Goal: Navigation & Orientation: Understand site structure

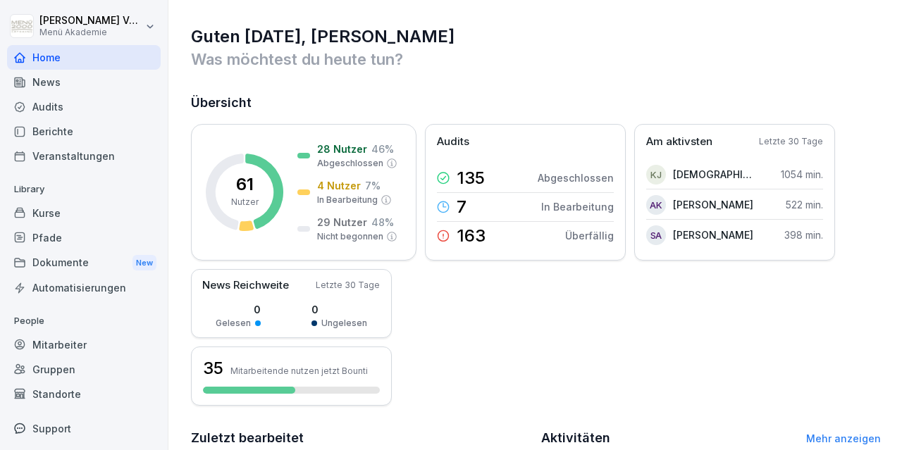
click at [42, 81] on div "News" at bounding box center [84, 82] width 154 height 25
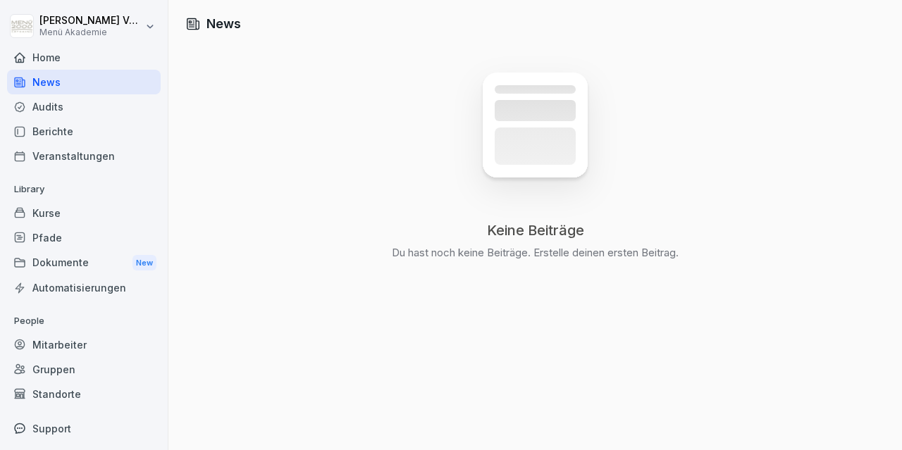
click at [64, 114] on div "Audits" at bounding box center [84, 106] width 154 height 25
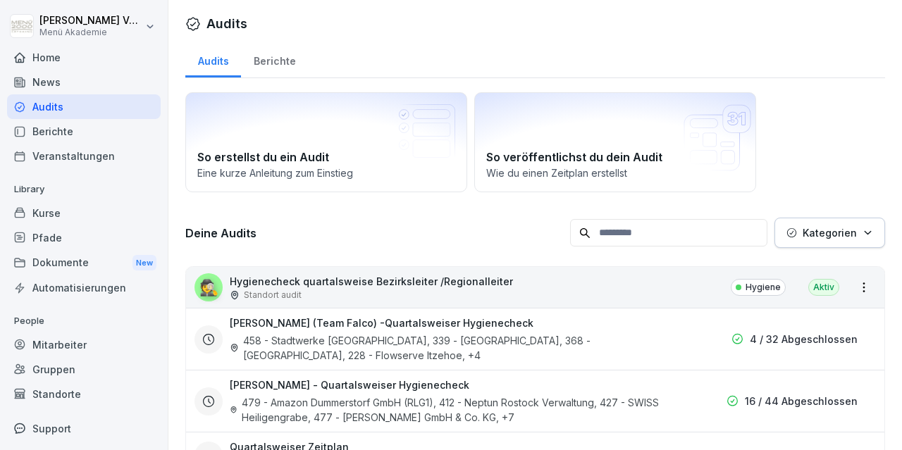
click at [60, 130] on div "Berichte" at bounding box center [84, 131] width 154 height 25
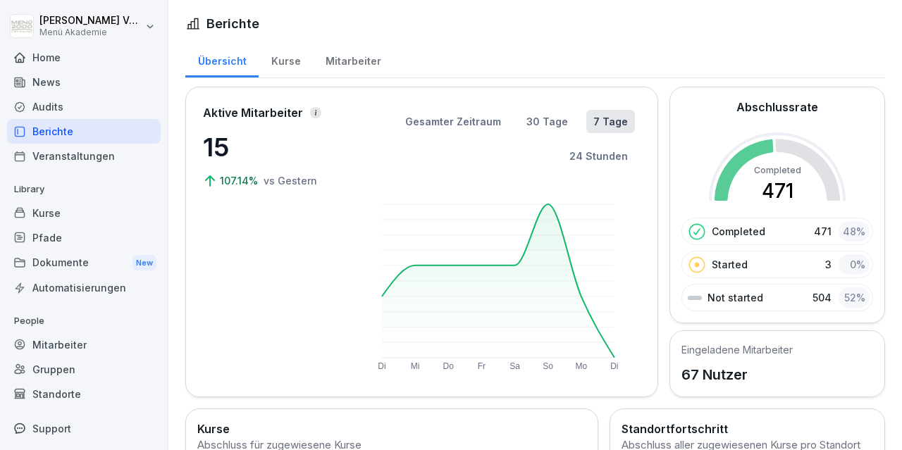
click at [71, 158] on div "Veranstaltungen" at bounding box center [84, 156] width 154 height 25
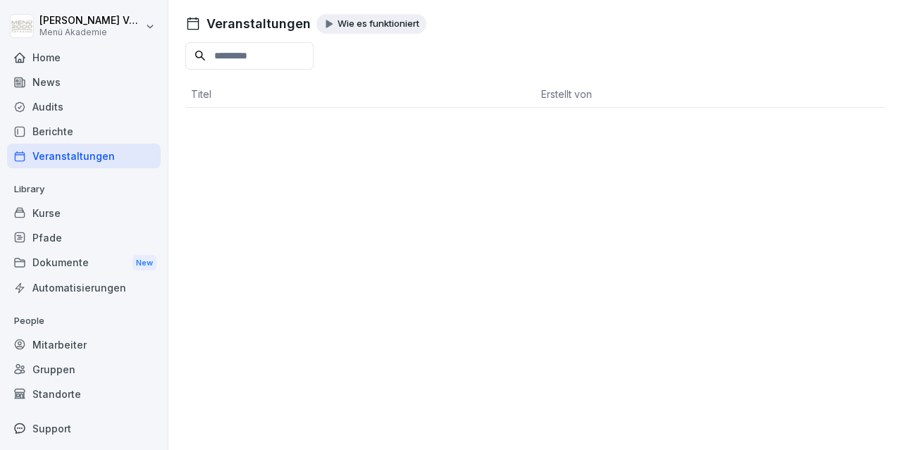
click at [62, 208] on div "Kurse" at bounding box center [84, 213] width 154 height 25
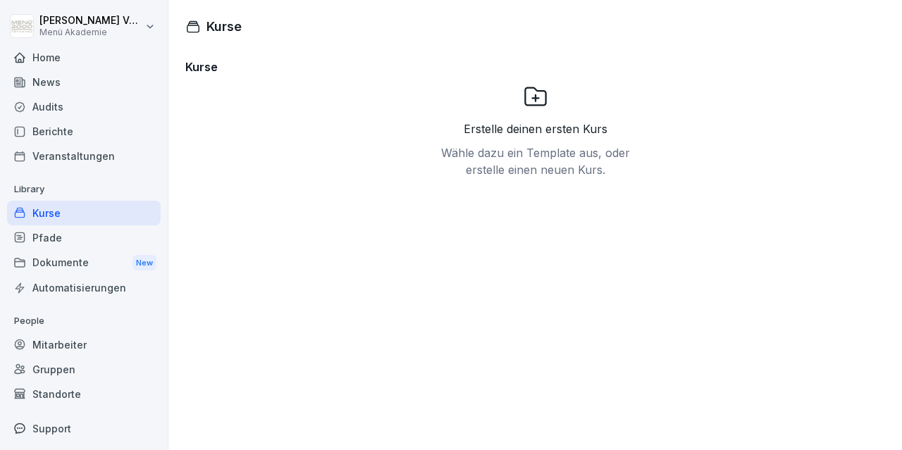
click at [63, 243] on div "Pfade" at bounding box center [84, 237] width 154 height 25
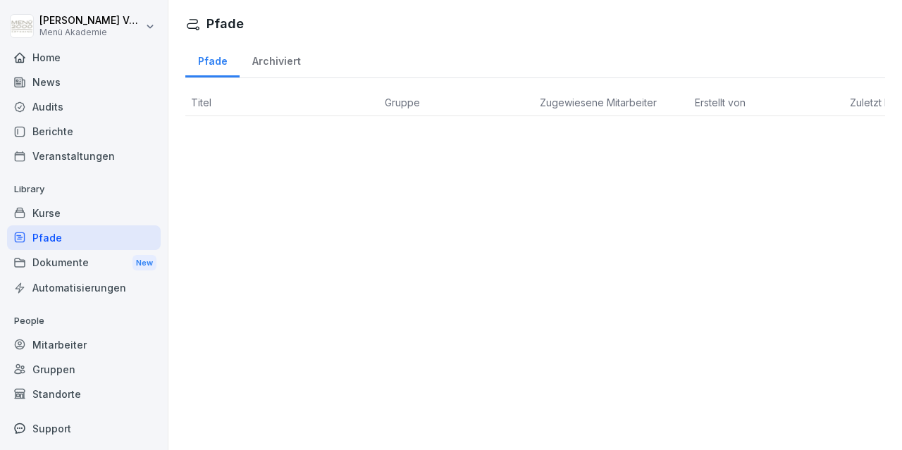
click at [34, 267] on div "Dokumente New" at bounding box center [84, 263] width 154 height 26
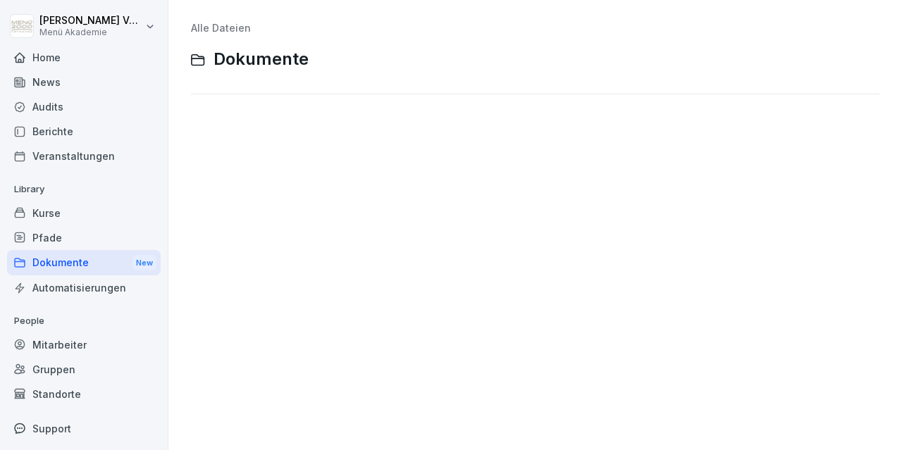
click at [40, 55] on div "Home" at bounding box center [84, 57] width 154 height 25
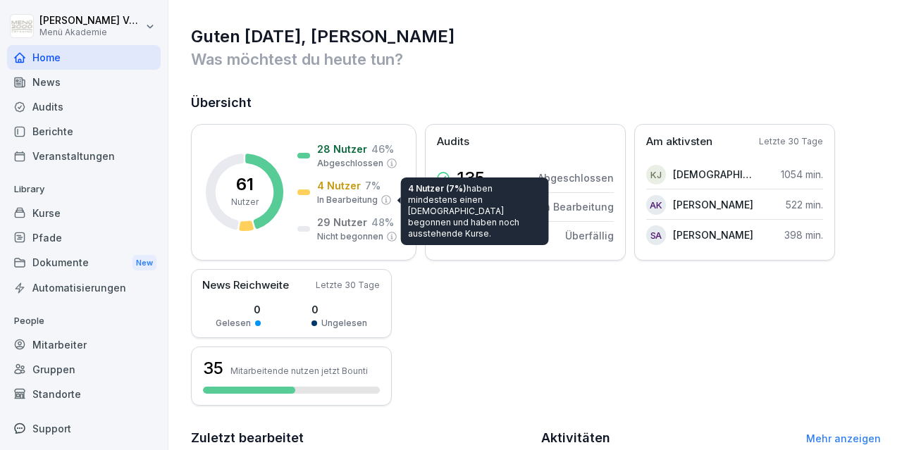
click at [488, 192] on div "4 Nutzer (7%) haben mindestens einen Kurs begonnen und haben noch ausstehende K…" at bounding box center [475, 212] width 148 height 68
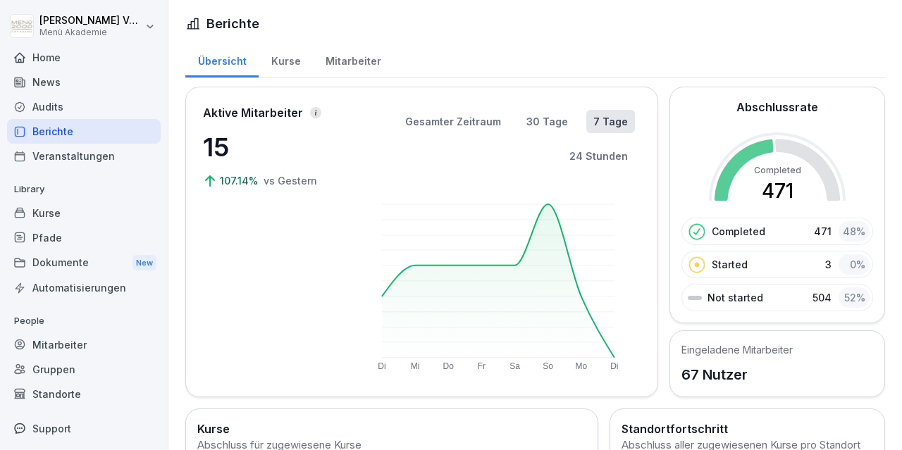
click at [284, 61] on div "Kurse" at bounding box center [286, 60] width 54 height 36
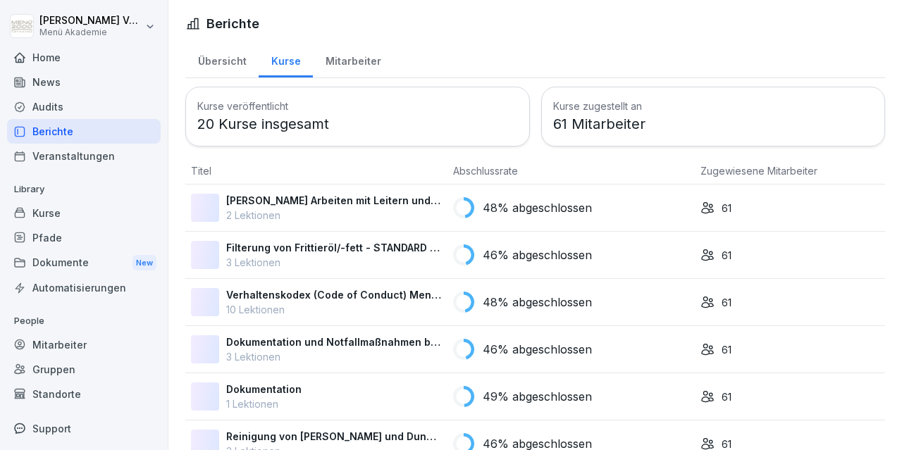
click at [361, 63] on div "Mitarbeiter" at bounding box center [353, 60] width 80 height 36
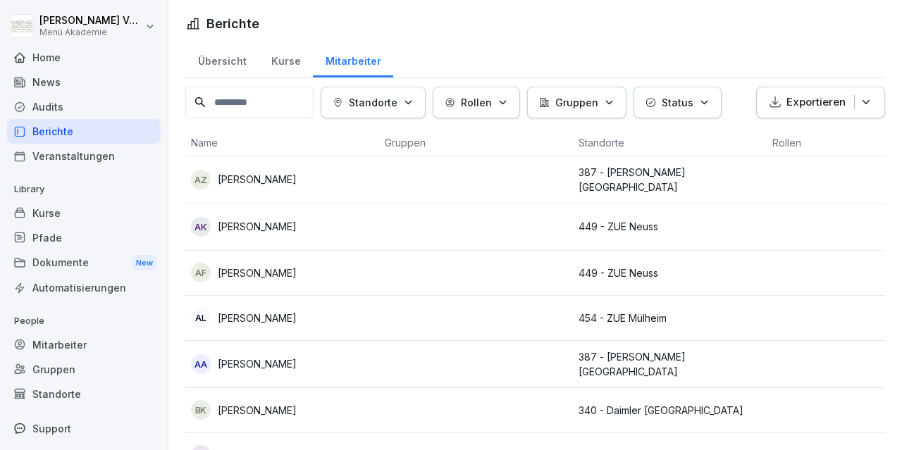
click at [275, 61] on div "Kurse" at bounding box center [286, 60] width 54 height 36
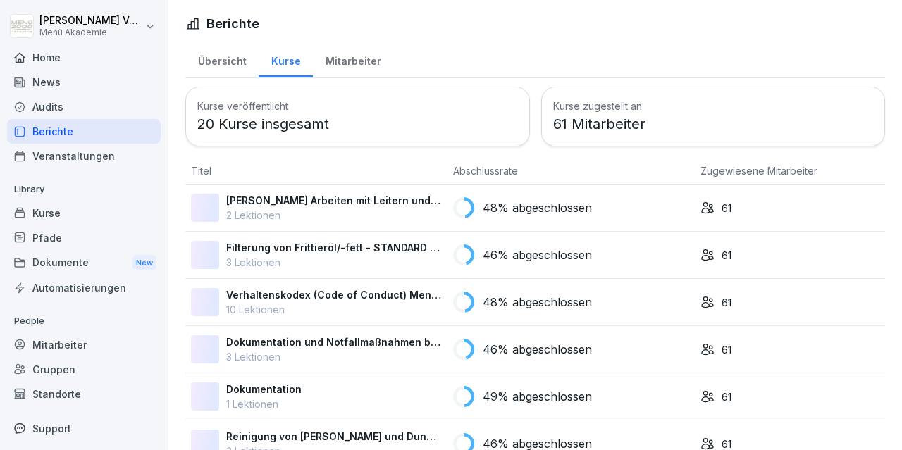
click at [209, 58] on div "Übersicht" at bounding box center [221, 60] width 73 height 36
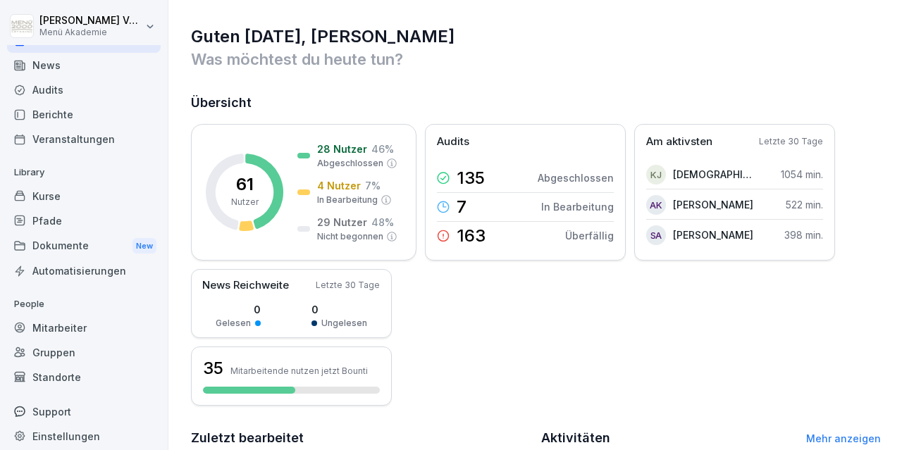
scroll to position [26, 0]
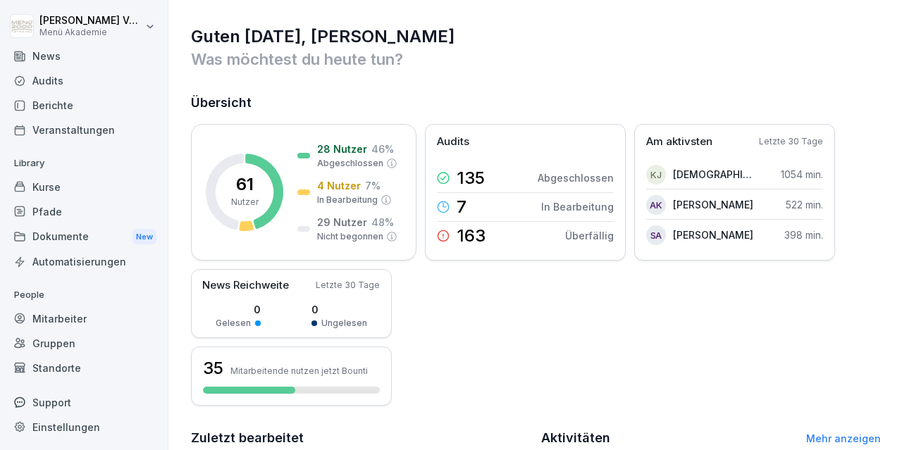
click at [75, 320] on div "Mitarbeiter" at bounding box center [84, 318] width 154 height 25
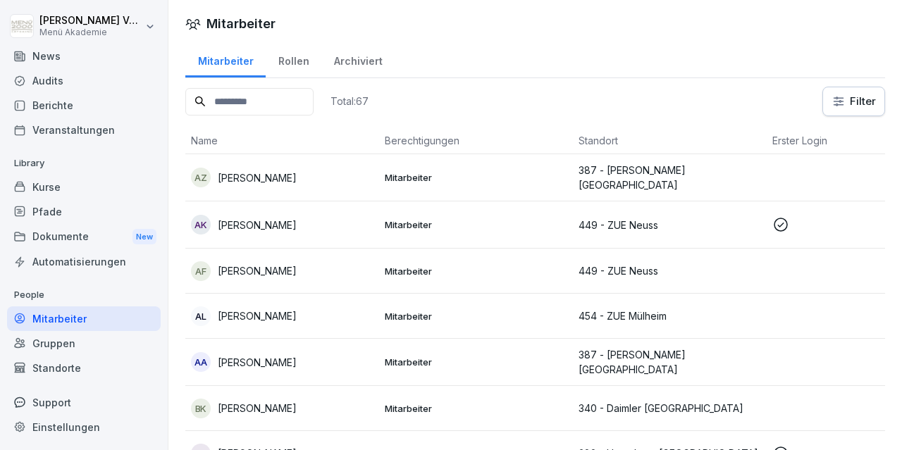
click at [267, 101] on input at bounding box center [249, 101] width 128 height 27
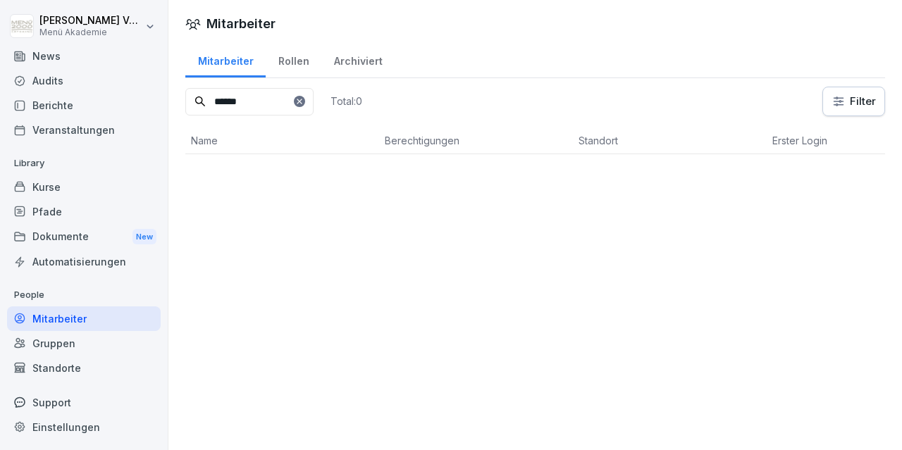
type input "******"
click at [304, 104] on icon at bounding box center [299, 101] width 8 height 8
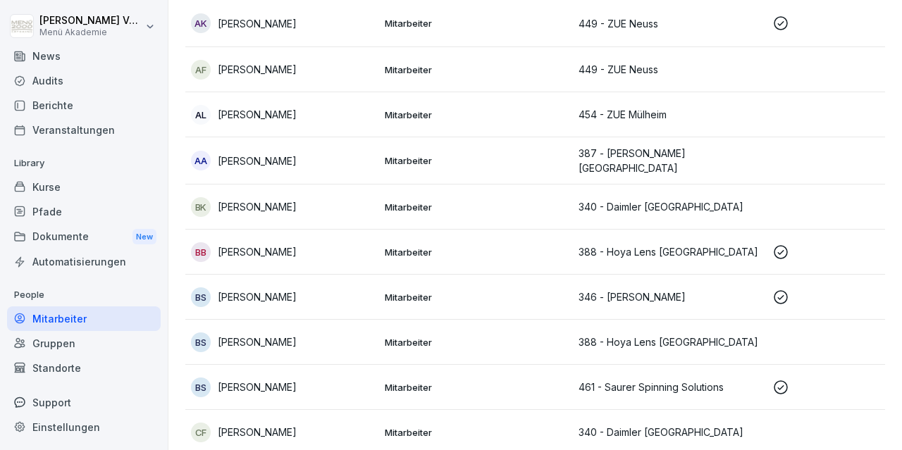
scroll to position [204, 0]
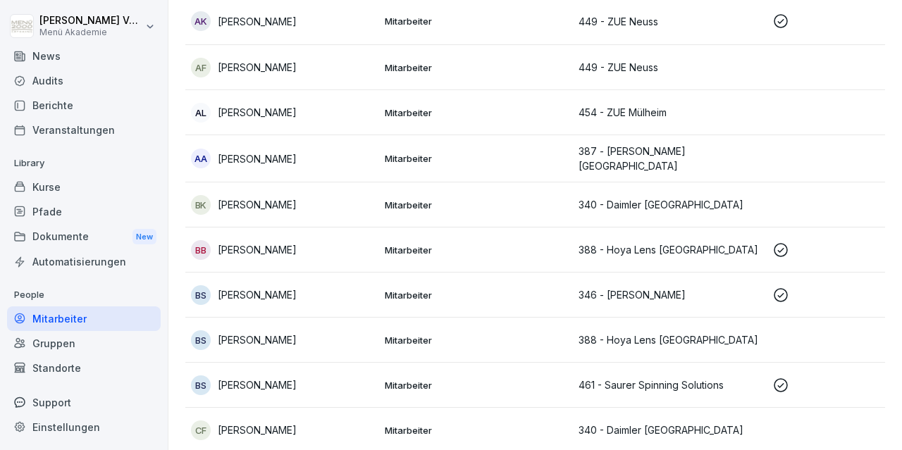
click at [61, 343] on div "Gruppen" at bounding box center [84, 343] width 154 height 25
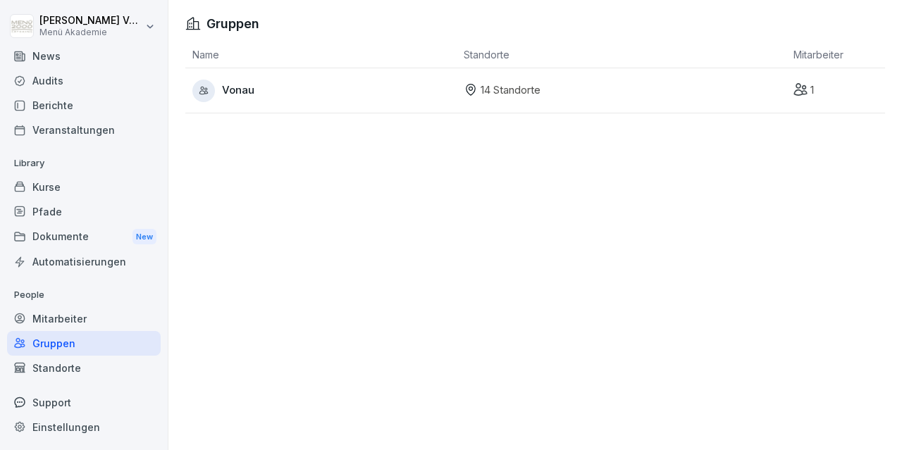
click at [531, 94] on p "14 Standorte" at bounding box center [510, 90] width 60 height 16
click at [63, 310] on div "Mitarbeiter" at bounding box center [84, 318] width 154 height 25
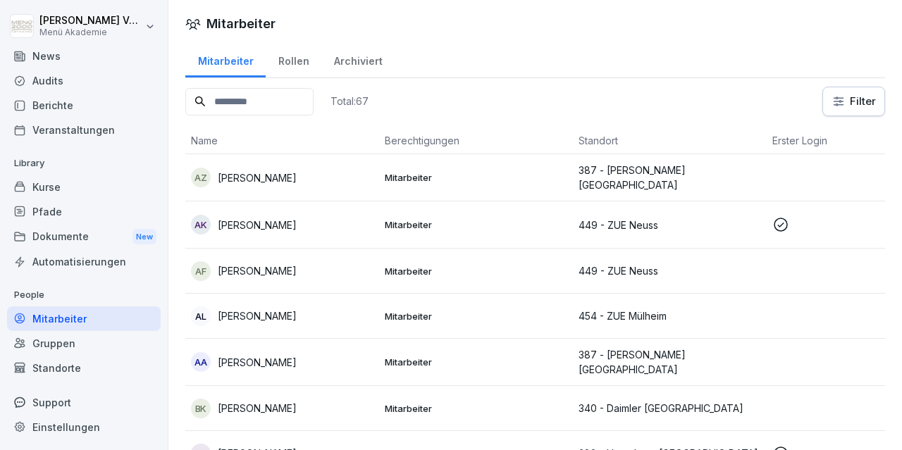
click at [57, 235] on div "Dokumente New" at bounding box center [84, 237] width 154 height 26
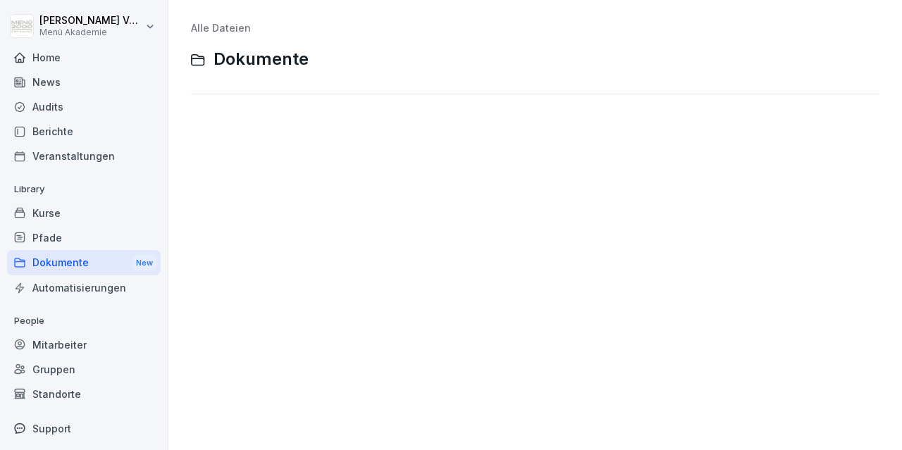
click at [44, 80] on div "News" at bounding box center [84, 82] width 154 height 25
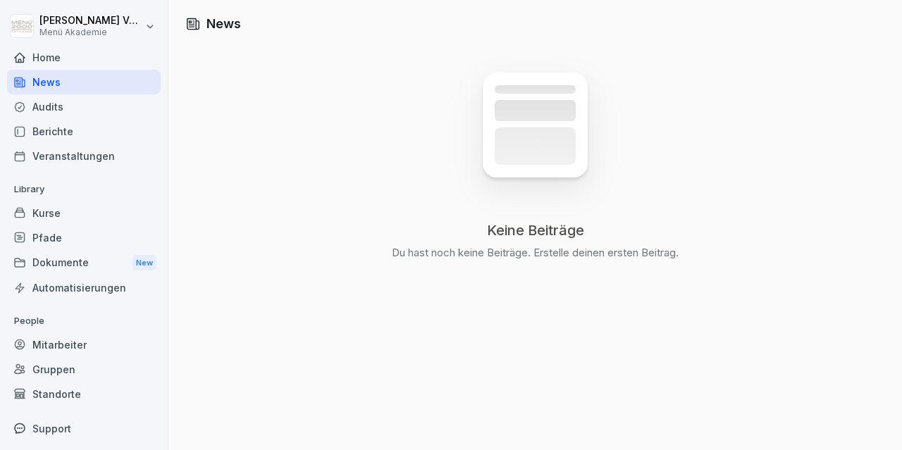
click at [46, 103] on div "Audits" at bounding box center [84, 106] width 154 height 25
click at [46, 132] on div "Berichte" at bounding box center [84, 131] width 154 height 25
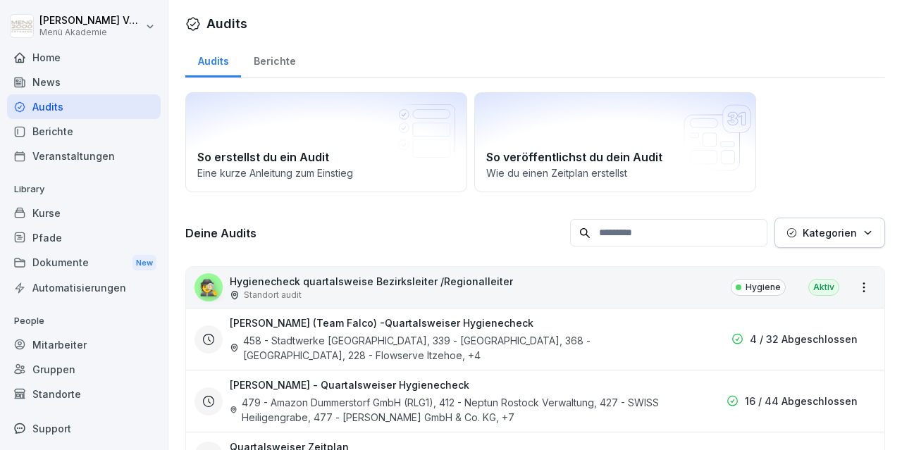
click at [57, 161] on div "Veranstaltungen" at bounding box center [84, 156] width 154 height 25
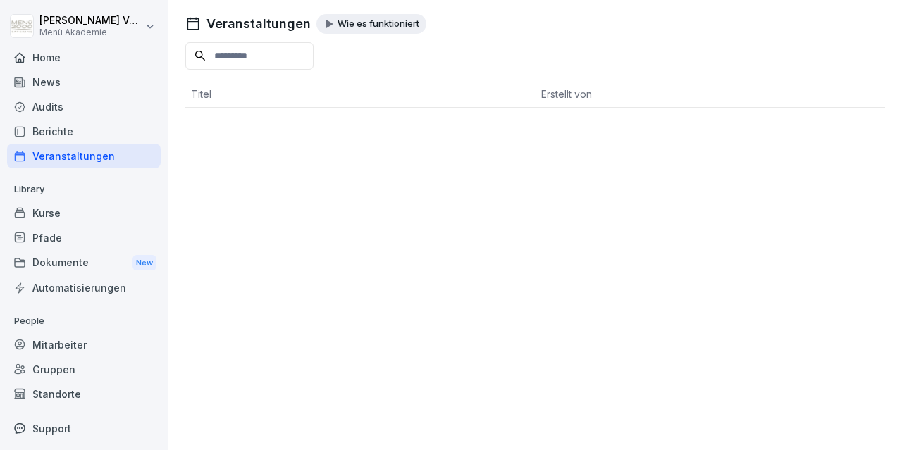
click at [61, 132] on div "Berichte" at bounding box center [84, 131] width 154 height 25
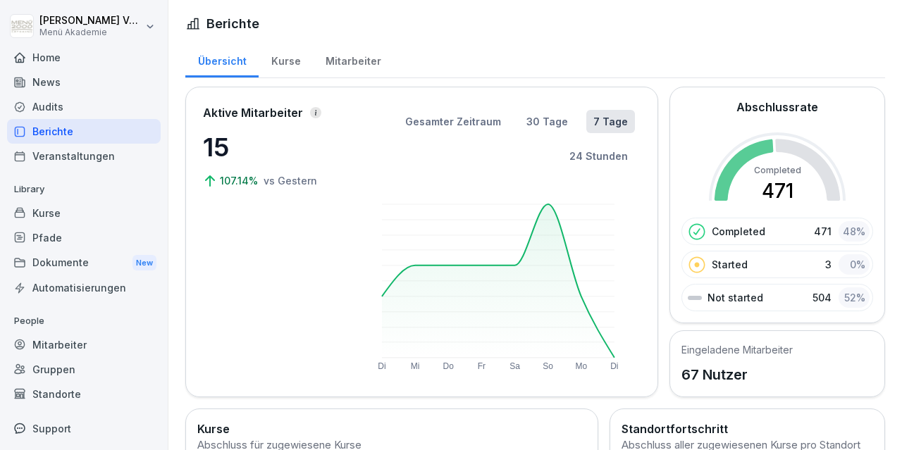
click at [47, 219] on div "Kurse" at bounding box center [84, 213] width 154 height 25
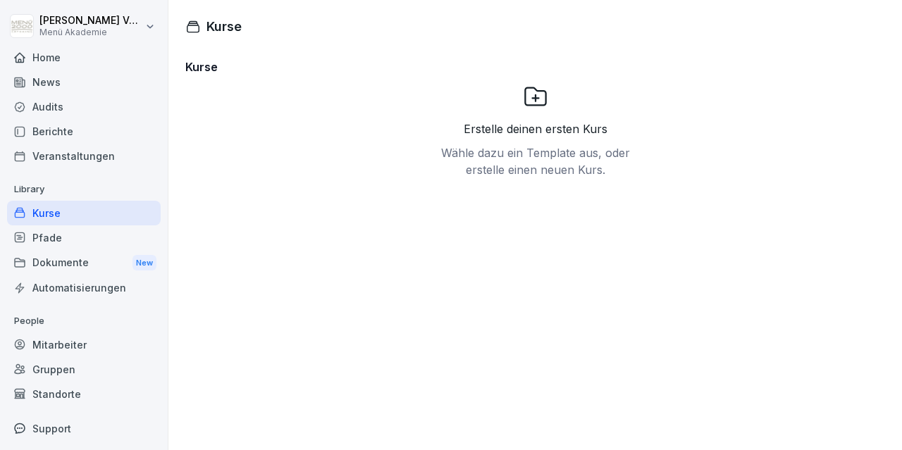
click at [43, 239] on div "Pfade" at bounding box center [84, 237] width 154 height 25
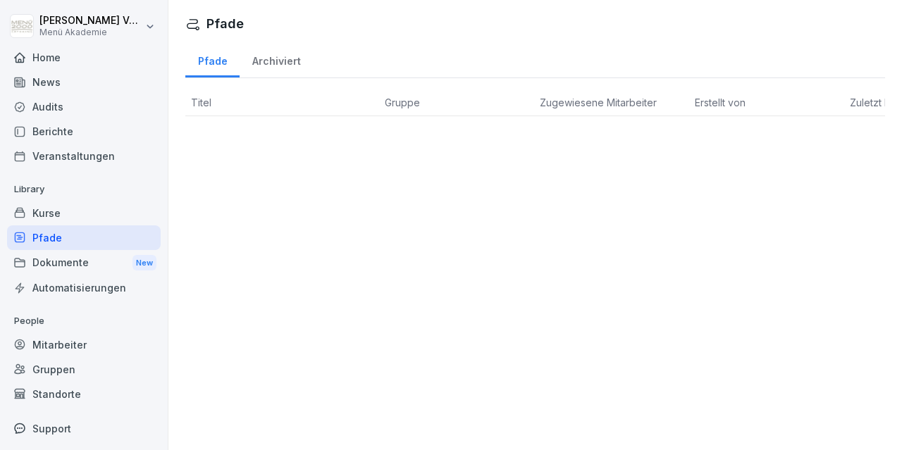
click at [45, 270] on div "Dokumente New" at bounding box center [84, 263] width 154 height 26
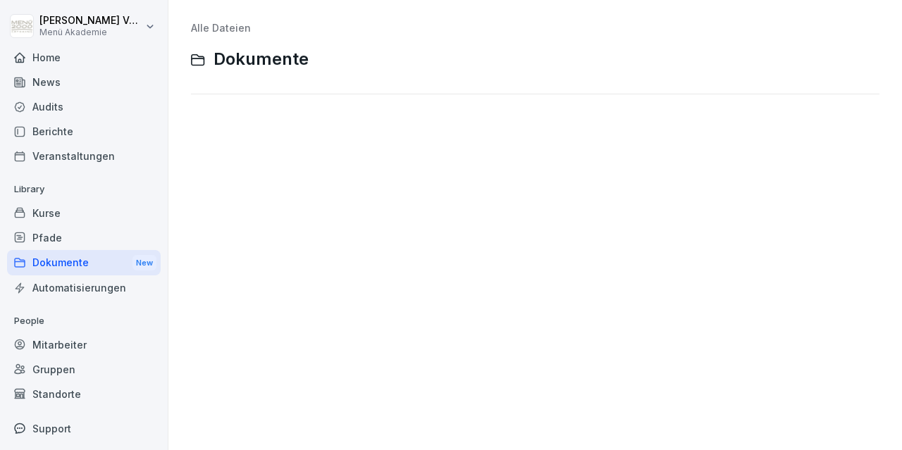
click at [51, 280] on div "Automatisierungen" at bounding box center [84, 287] width 154 height 25
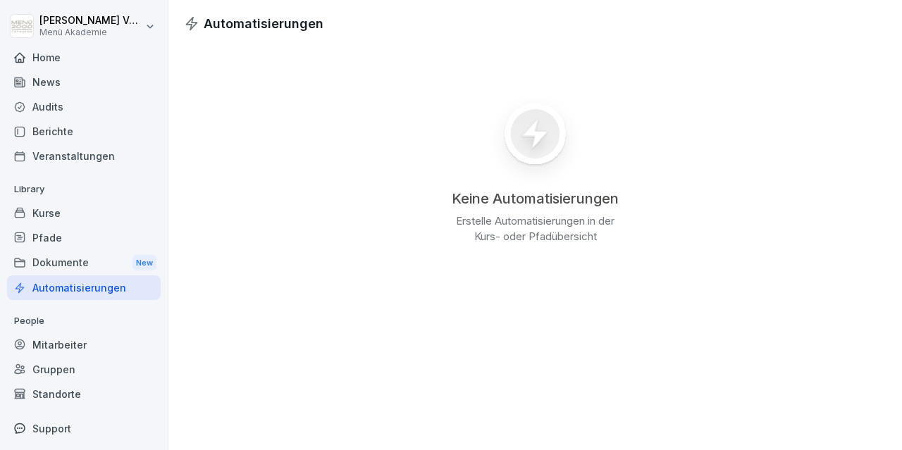
scroll to position [26, 0]
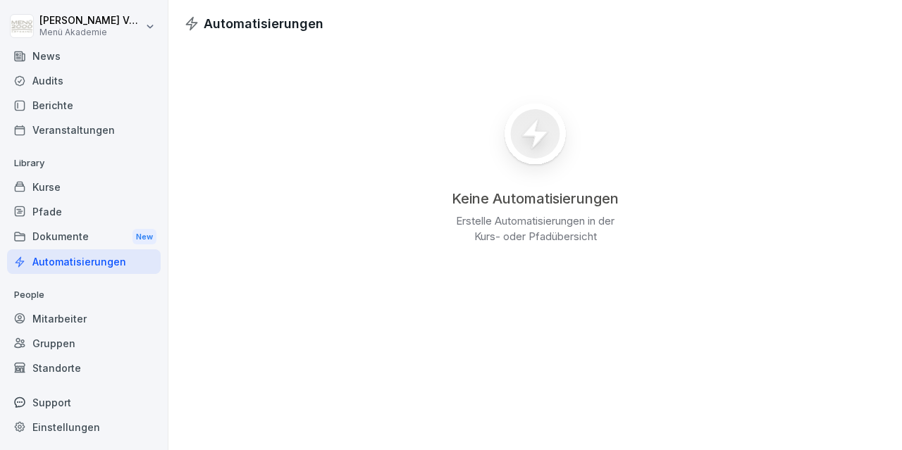
click at [57, 318] on div "Mitarbeiter" at bounding box center [84, 318] width 154 height 25
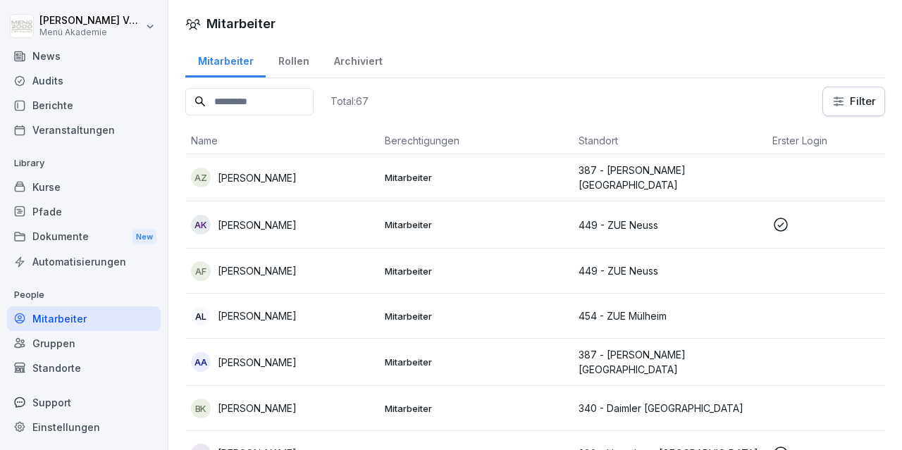
click at [70, 347] on div "Gruppen" at bounding box center [84, 343] width 154 height 25
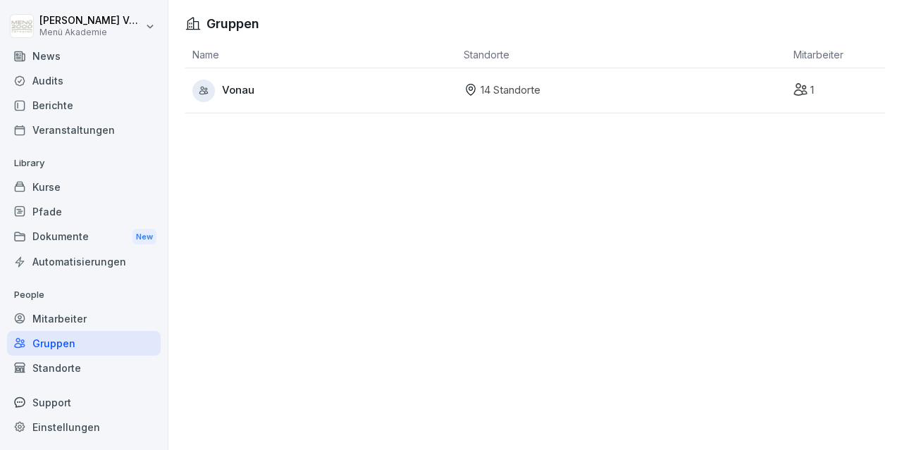
click at [55, 367] on div "Standorte" at bounding box center [84, 368] width 154 height 25
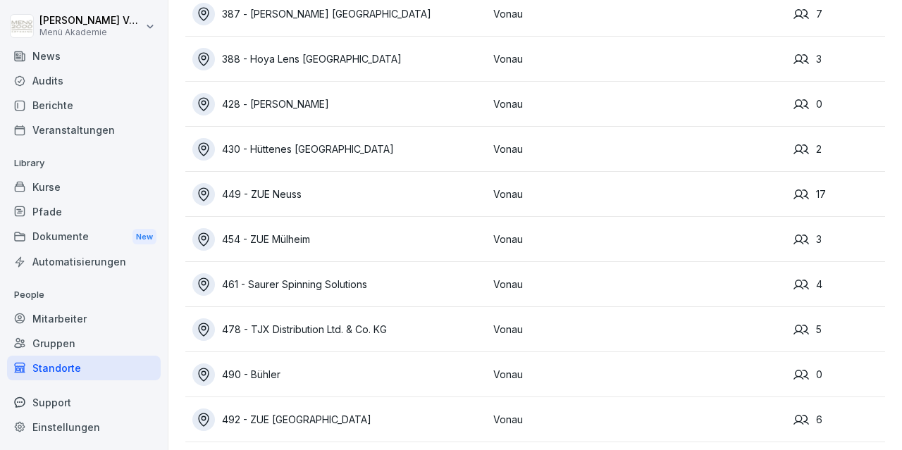
scroll to position [260, 0]
